Goal: Task Accomplishment & Management: Manage account settings

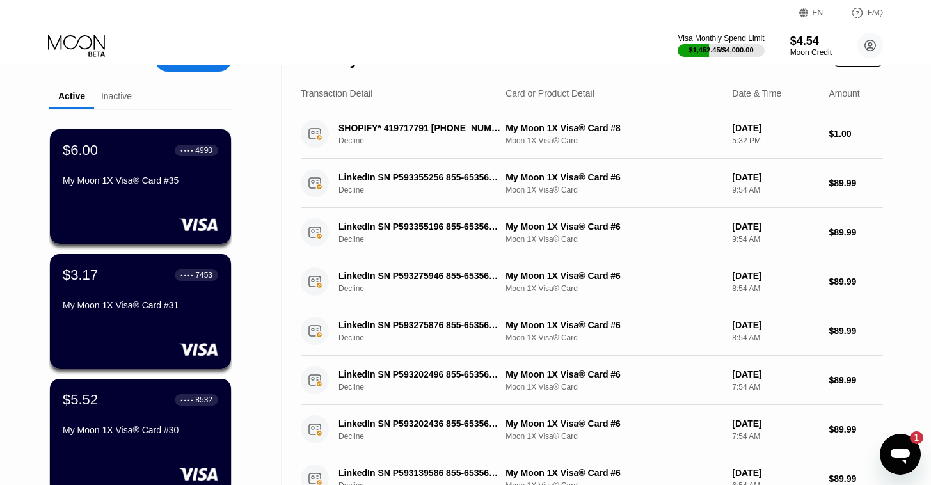
scroll to position [36, 0]
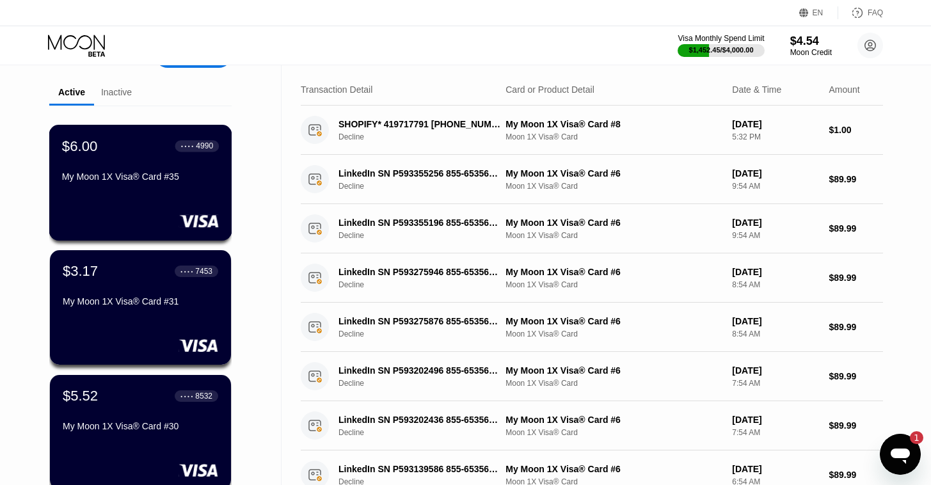
click at [130, 182] on div "My Moon 1X Visa® Card #35" at bounding box center [140, 176] width 157 height 10
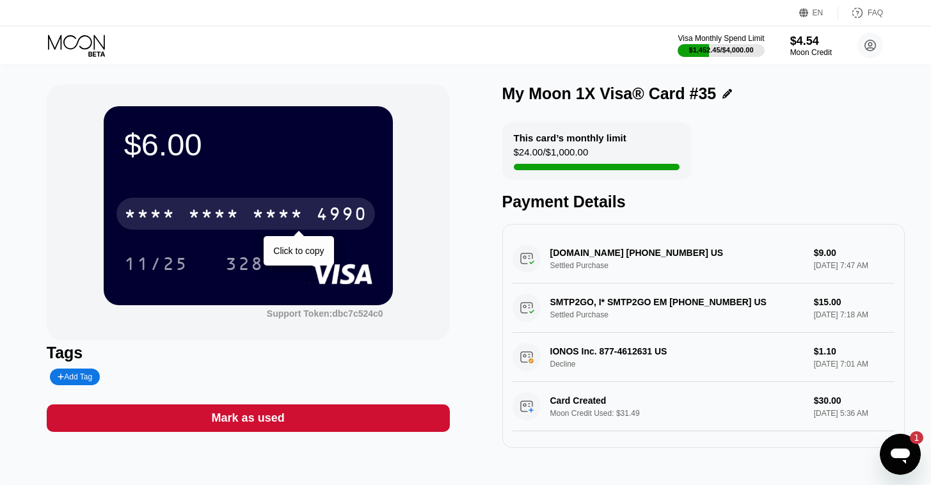
click at [193, 216] on div "* * * *" at bounding box center [213, 215] width 51 height 20
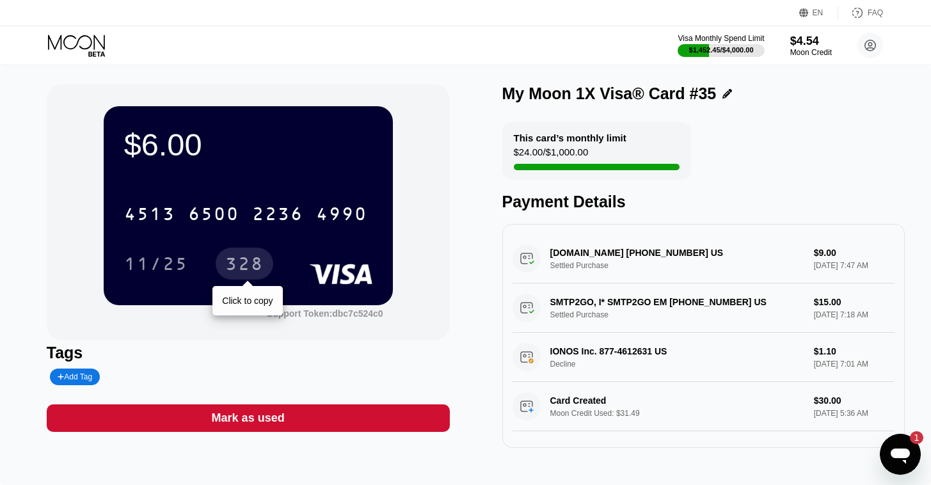
click at [247, 262] on div "328" at bounding box center [244, 265] width 38 height 20
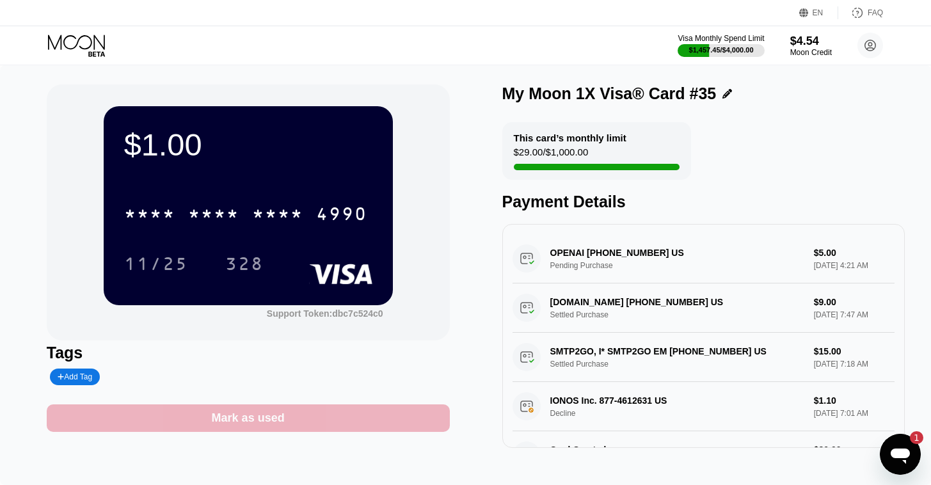
click at [304, 418] on div "Mark as used" at bounding box center [248, 418] width 403 height 28
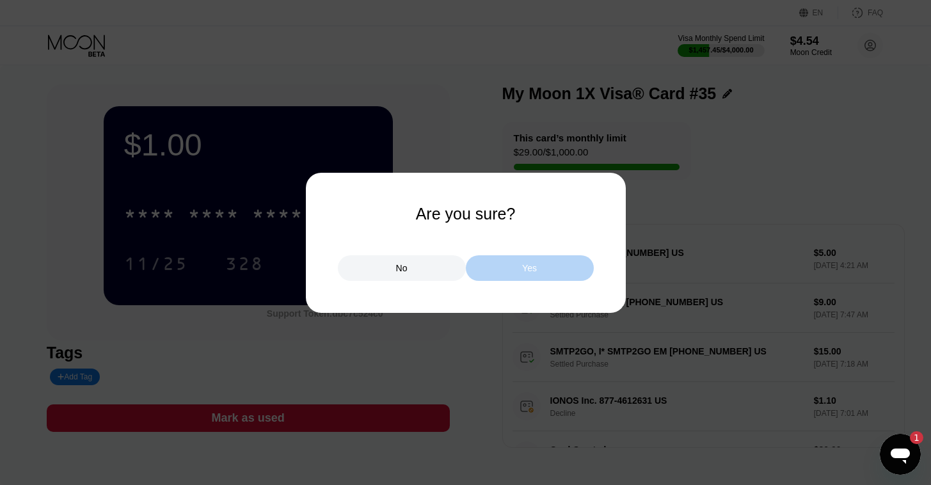
click at [518, 268] on div "Yes" at bounding box center [530, 268] width 128 height 26
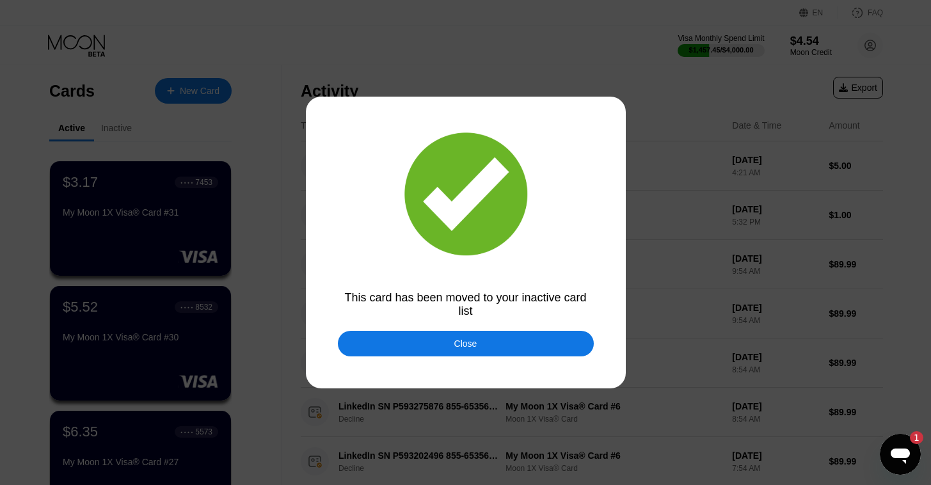
click at [484, 347] on div "Close" at bounding box center [466, 344] width 256 height 26
